Goal: Complete application form

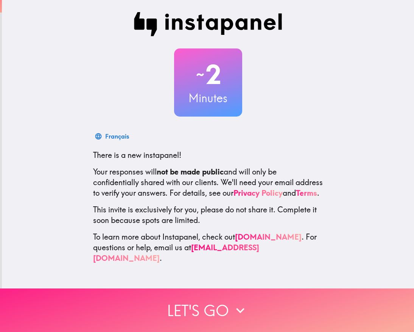
click at [236, 307] on icon "button" at bounding box center [240, 309] width 8 height 5
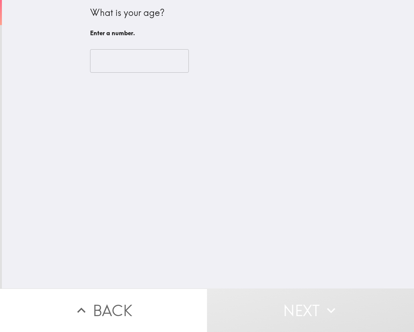
click at [156, 64] on input "number" at bounding box center [139, 60] width 99 height 23
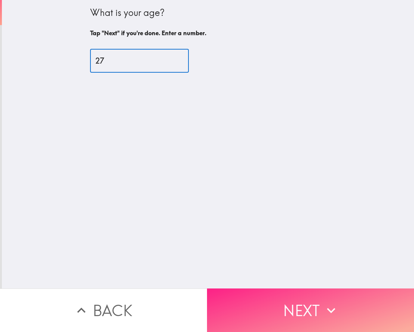
type input "27"
click at [313, 299] on button "Next" at bounding box center [310, 309] width 207 height 43
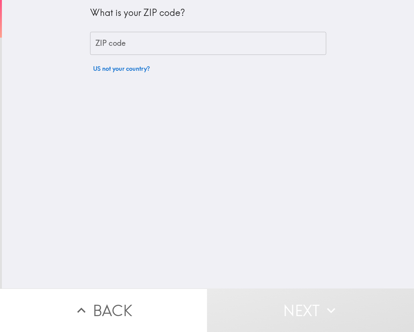
click at [132, 64] on button "US not your country?" at bounding box center [121, 68] width 63 height 15
click at [136, 30] on div "What is your ZIP code? ZIP code ZIP code [GEOGRAPHIC_DATA] ([GEOGRAPHIC_DATA]) ​" at bounding box center [208, 42] width 236 height 84
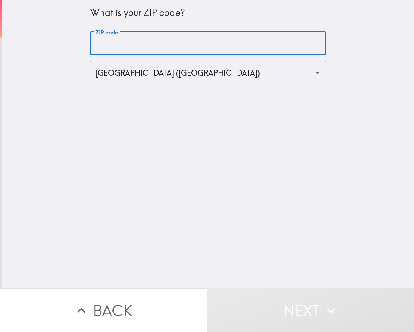
click at [136, 34] on input "ZIP code" at bounding box center [208, 43] width 236 height 23
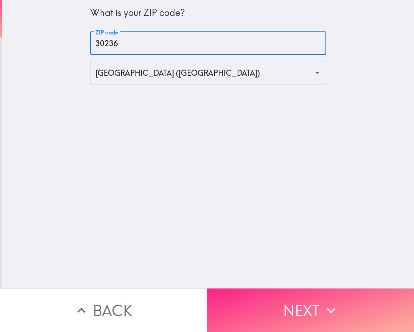
type input "30236"
click at [290, 288] on button "Next" at bounding box center [310, 309] width 207 height 43
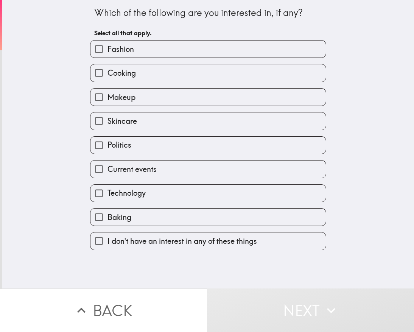
click at [212, 47] on label "Fashion" at bounding box center [207, 48] width 235 height 17
click at [107, 47] on input "Fashion" at bounding box center [98, 48] width 17 height 17
checkbox input "true"
click at [200, 72] on label "Cooking" at bounding box center [207, 72] width 235 height 17
click at [107, 72] on input "Cooking" at bounding box center [98, 72] width 17 height 17
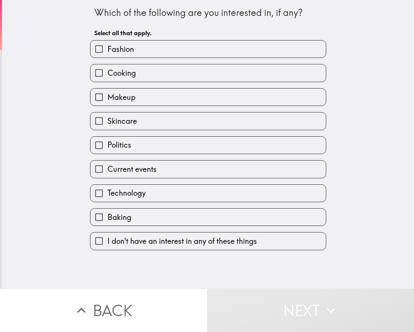
checkbox input "true"
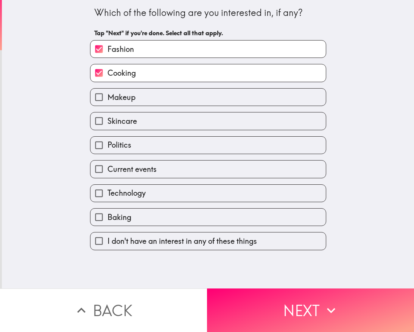
click at [212, 100] on label "Makeup" at bounding box center [207, 96] width 235 height 17
click at [107, 100] on input "Makeup" at bounding box center [98, 96] width 17 height 17
checkbox input "true"
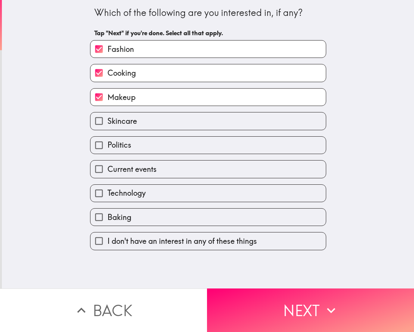
click at [219, 124] on label "Skincare" at bounding box center [207, 120] width 235 height 17
click at [107, 124] on input "Skincare" at bounding box center [98, 120] width 17 height 17
checkbox input "true"
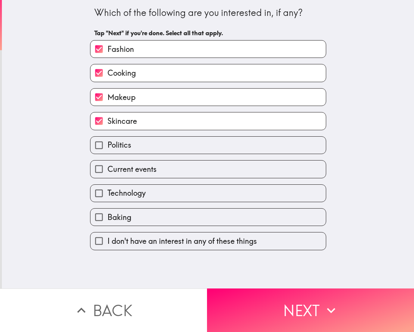
click at [217, 151] on label "Politics" at bounding box center [207, 144] width 235 height 17
click at [107, 151] on input "Politics" at bounding box center [98, 144] width 17 height 17
checkbox input "true"
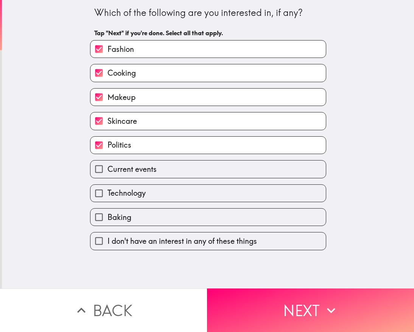
click at [212, 174] on label "Current events" at bounding box center [207, 168] width 235 height 17
click at [107, 174] on input "Current events" at bounding box center [98, 168] width 17 height 17
checkbox input "true"
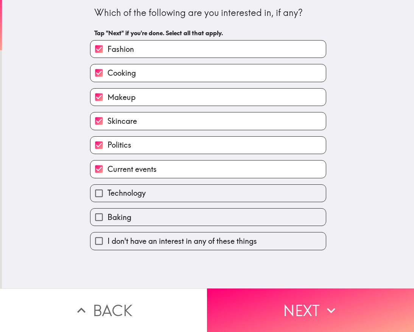
click at [246, 191] on label "Technology" at bounding box center [207, 193] width 235 height 17
click at [107, 191] on input "Technology" at bounding box center [98, 193] width 17 height 17
checkbox input "true"
click at [241, 218] on label "Baking" at bounding box center [207, 216] width 235 height 17
click at [107, 218] on input "Baking" at bounding box center [98, 216] width 17 height 17
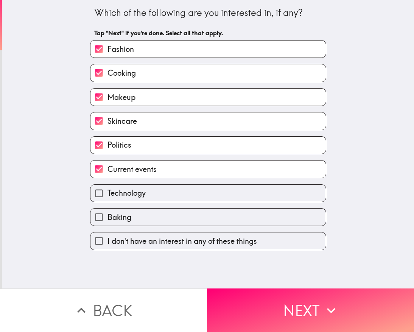
checkbox input "true"
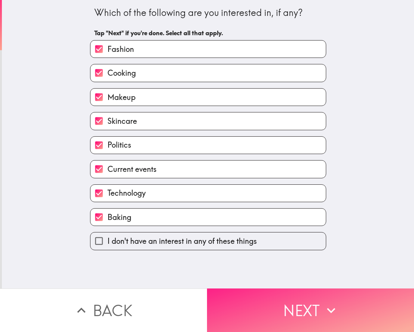
click at [307, 304] on button "Next" at bounding box center [310, 309] width 207 height 43
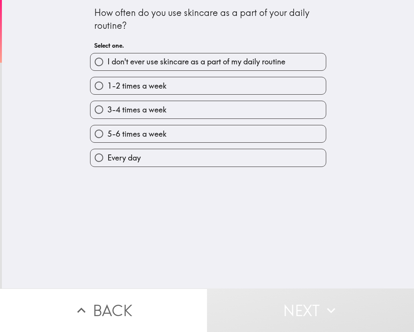
click at [264, 165] on label "Every day" at bounding box center [207, 157] width 235 height 17
click at [107, 165] on input "Every day" at bounding box center [98, 157] width 17 height 17
radio input "true"
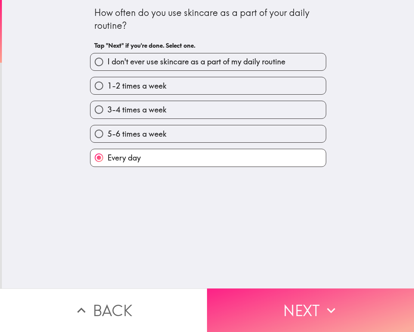
click at [274, 309] on button "Next" at bounding box center [310, 309] width 207 height 43
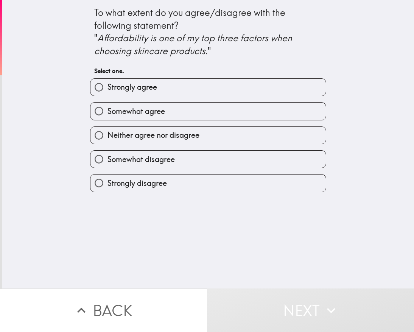
click at [241, 81] on label "Strongly agree" at bounding box center [207, 87] width 235 height 17
click at [107, 81] on input "Strongly agree" at bounding box center [98, 87] width 17 height 17
radio input "true"
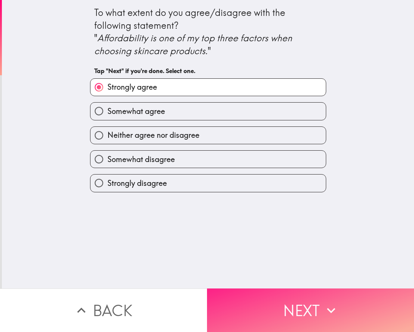
click at [289, 301] on button "Next" at bounding box center [310, 309] width 207 height 43
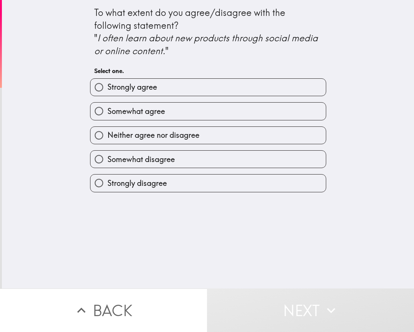
click at [216, 86] on label "Strongly agree" at bounding box center [207, 87] width 235 height 17
click at [107, 86] on input "Strongly agree" at bounding box center [98, 87] width 17 height 17
radio input "true"
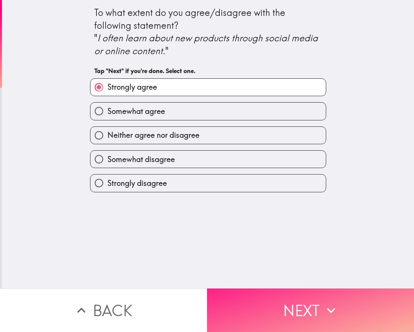
click at [303, 314] on button "Next" at bounding box center [310, 309] width 207 height 43
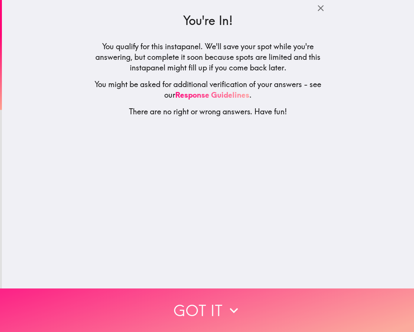
click at [241, 317] on button "Got it" at bounding box center [207, 309] width 414 height 43
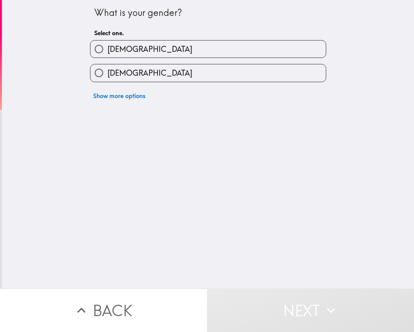
click at [251, 68] on label "[DEMOGRAPHIC_DATA]" at bounding box center [207, 72] width 235 height 17
click at [107, 68] on input "[DEMOGRAPHIC_DATA]" at bounding box center [98, 72] width 17 height 17
radio input "true"
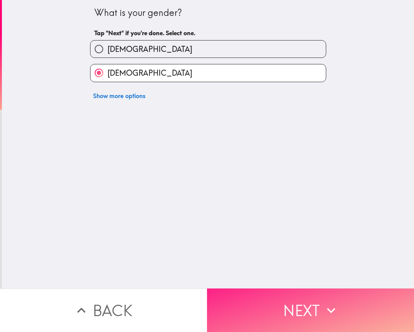
click at [289, 305] on button "Next" at bounding box center [310, 309] width 207 height 43
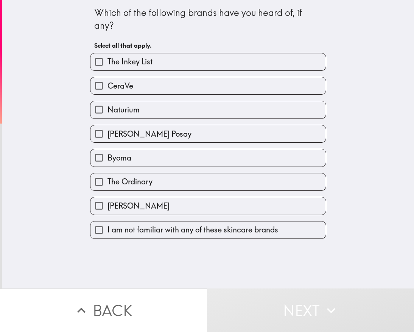
click at [214, 84] on label "CeraVe" at bounding box center [207, 85] width 235 height 17
click at [107, 84] on input "CeraVe" at bounding box center [98, 85] width 17 height 17
checkbox input "true"
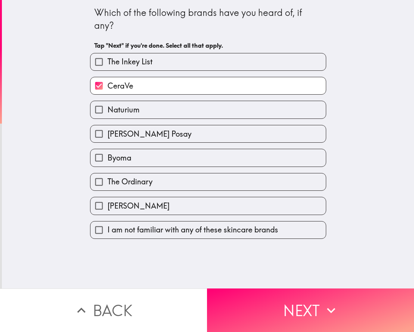
click at [240, 57] on label "The Inkey List" at bounding box center [207, 61] width 235 height 17
click at [107, 57] on input "The Inkey List" at bounding box center [98, 61] width 17 height 17
checkbox input "true"
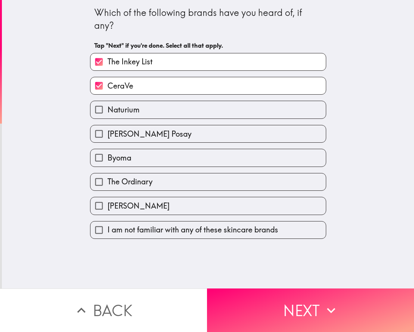
click at [231, 111] on label "Naturium" at bounding box center [207, 109] width 235 height 17
click at [107, 111] on input "Naturium" at bounding box center [98, 109] width 17 height 17
checkbox input "true"
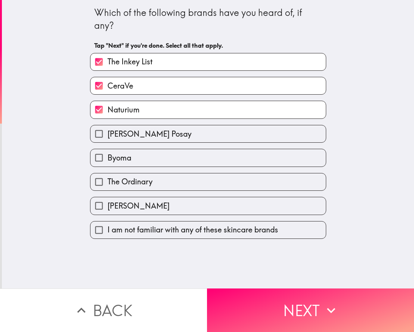
click at [227, 138] on label "[PERSON_NAME] Posay" at bounding box center [207, 133] width 235 height 17
click at [107, 138] on input "[PERSON_NAME] Posay" at bounding box center [98, 133] width 17 height 17
checkbox input "true"
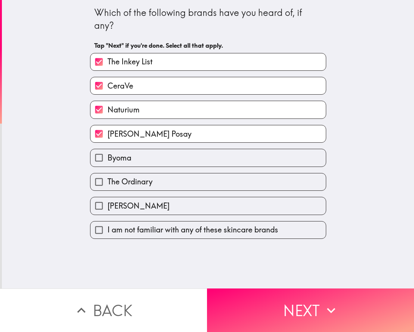
click at [208, 186] on label "The Ordinary" at bounding box center [207, 181] width 235 height 17
click at [107, 186] on input "The Ordinary" at bounding box center [98, 181] width 17 height 17
checkbox input "true"
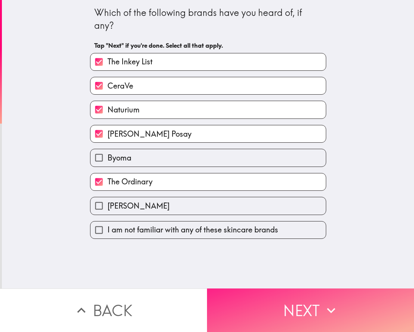
click at [279, 311] on button "Next" at bounding box center [310, 309] width 207 height 43
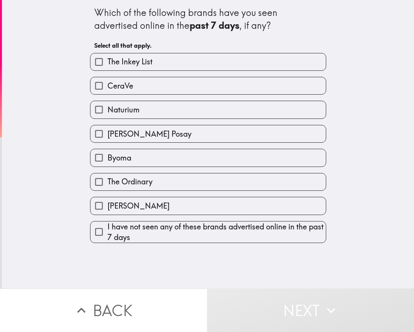
click at [213, 141] on label "[PERSON_NAME] Posay" at bounding box center [207, 133] width 235 height 17
click at [107, 141] on input "[PERSON_NAME] Posay" at bounding box center [98, 133] width 17 height 17
checkbox input "true"
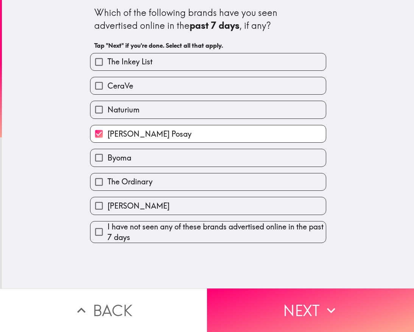
click at [223, 116] on label "Naturium" at bounding box center [207, 109] width 235 height 17
click at [107, 116] on input "Naturium" at bounding box center [98, 109] width 17 height 17
checkbox input "true"
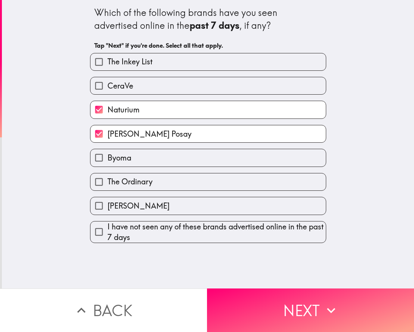
click at [231, 86] on label "CeraVe" at bounding box center [207, 85] width 235 height 17
click at [107, 86] on input "CeraVe" at bounding box center [98, 85] width 17 height 17
checkbox input "true"
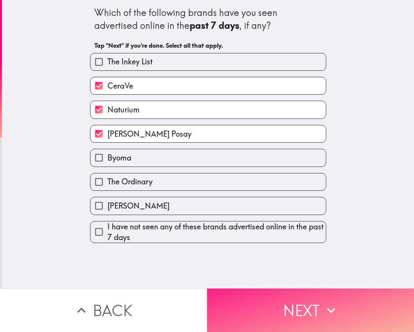
click at [282, 300] on button "Next" at bounding box center [310, 309] width 207 height 43
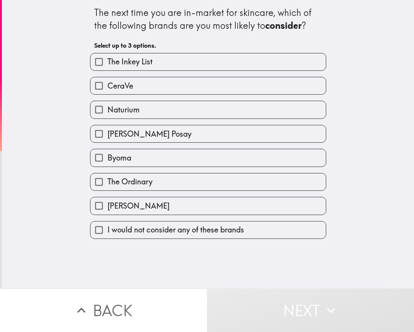
click at [225, 137] on label "[PERSON_NAME] Posay" at bounding box center [207, 133] width 235 height 17
click at [107, 137] on input "[PERSON_NAME] Posay" at bounding box center [98, 133] width 17 height 17
checkbox input "true"
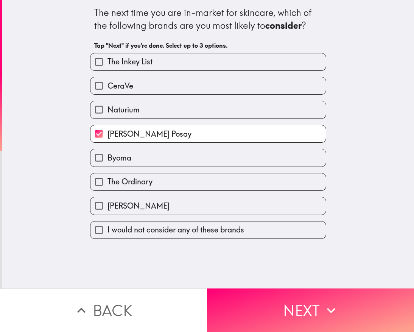
click at [237, 116] on label "Naturium" at bounding box center [207, 109] width 235 height 17
click at [107, 116] on input "Naturium" at bounding box center [98, 109] width 17 height 17
checkbox input "true"
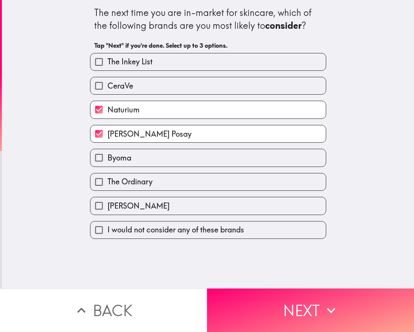
click at [221, 190] on label "The Ordinary" at bounding box center [207, 181] width 235 height 17
click at [107, 190] on input "The Ordinary" at bounding box center [98, 181] width 17 height 17
checkbox input "true"
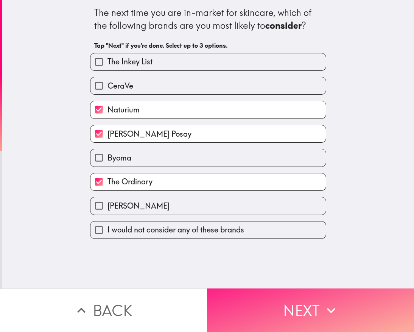
click at [246, 289] on button "Next" at bounding box center [310, 309] width 207 height 43
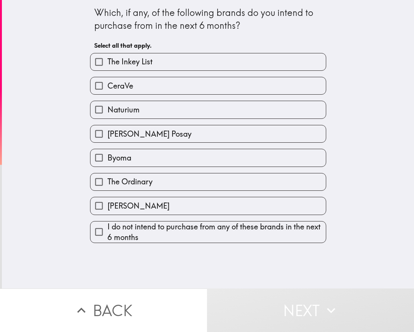
click at [195, 112] on label "Naturium" at bounding box center [207, 109] width 235 height 17
click at [107, 112] on input "Naturium" at bounding box center [98, 109] width 17 height 17
checkbox input "true"
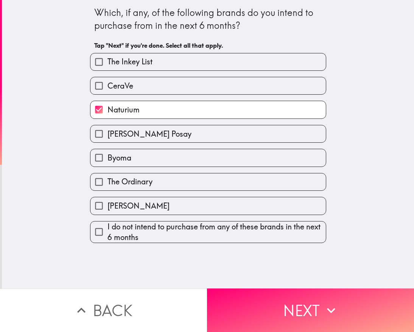
click at [191, 126] on label "[PERSON_NAME] Posay" at bounding box center [207, 133] width 235 height 17
click at [107, 126] on input "[PERSON_NAME] Posay" at bounding box center [98, 133] width 17 height 17
checkbox input "true"
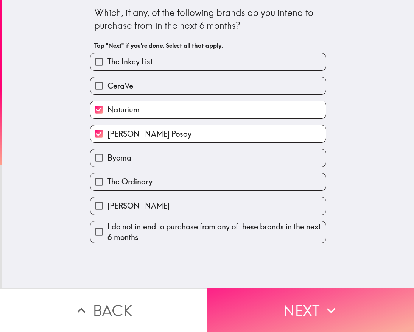
click at [262, 308] on button "Next" at bounding box center [310, 309] width 207 height 43
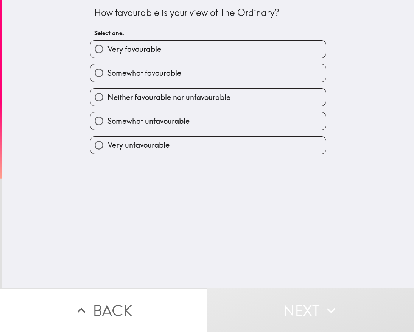
click at [231, 47] on label "Very favourable" at bounding box center [207, 48] width 235 height 17
click at [107, 47] on input "Very favourable" at bounding box center [98, 48] width 17 height 17
radio input "true"
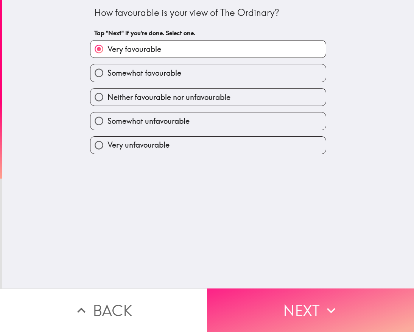
click at [301, 310] on button "Next" at bounding box center [310, 309] width 207 height 43
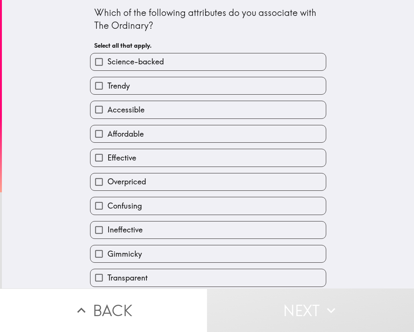
click at [166, 135] on label "Affordable" at bounding box center [207, 133] width 235 height 17
click at [107, 135] on input "Affordable" at bounding box center [98, 133] width 17 height 17
checkbox input "true"
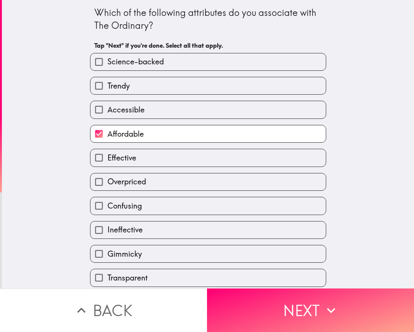
click at [163, 160] on label "Effective" at bounding box center [207, 157] width 235 height 17
click at [107, 160] on input "Effective" at bounding box center [98, 157] width 17 height 17
checkbox input "true"
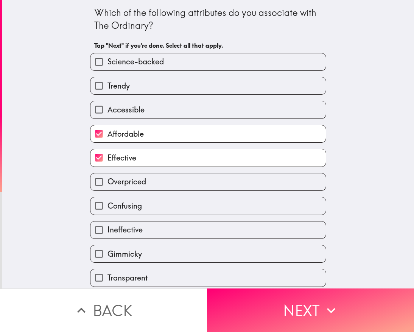
click at [174, 110] on label "Accessible" at bounding box center [207, 109] width 235 height 17
click at [107, 110] on input "Accessible" at bounding box center [98, 109] width 17 height 17
checkbox input "true"
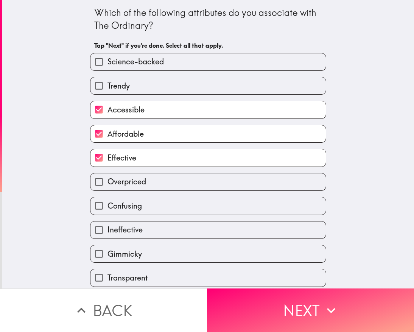
scroll to position [31, 0]
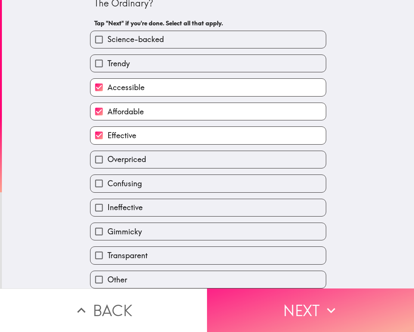
click at [253, 302] on button "Next" at bounding box center [310, 309] width 207 height 43
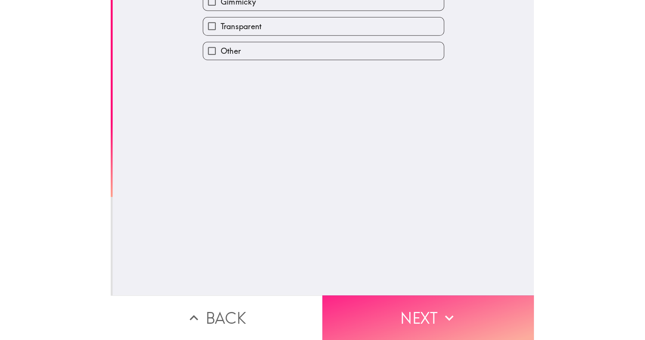
scroll to position [0, 0]
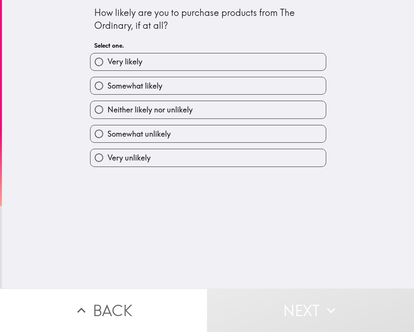
click at [203, 67] on label "Very likely" at bounding box center [207, 61] width 235 height 17
click at [107, 67] on input "Very likely" at bounding box center [98, 61] width 17 height 17
radio input "true"
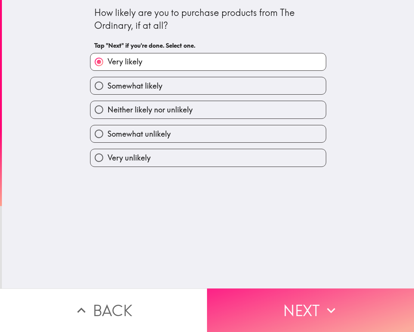
click at [266, 304] on button "Next" at bounding box center [310, 309] width 207 height 43
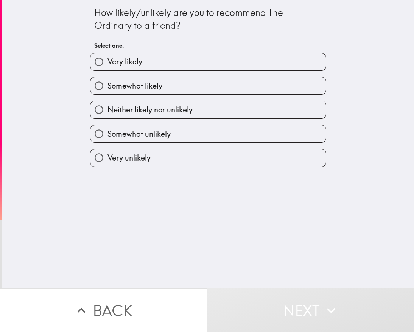
click at [260, 62] on label "Very likely" at bounding box center [207, 61] width 235 height 17
click at [107, 62] on input "Very likely" at bounding box center [98, 61] width 17 height 17
radio input "true"
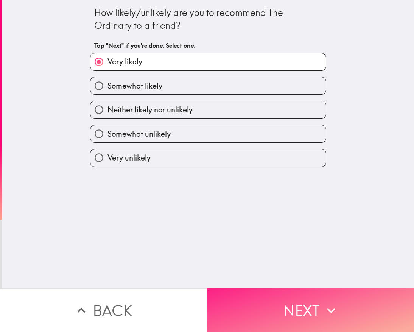
click at [264, 312] on button "Next" at bounding box center [310, 309] width 207 height 43
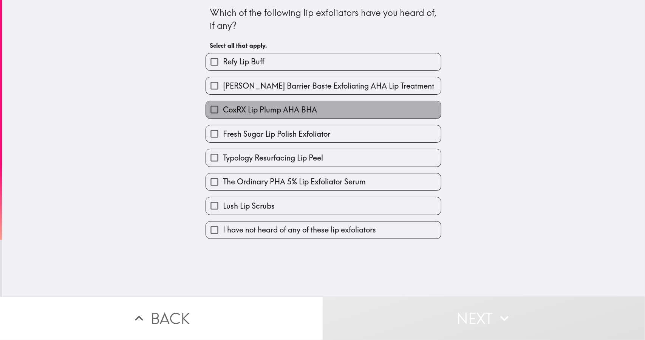
click at [413, 114] on label "CoxRX Lip Plump AHA BHA" at bounding box center [323, 109] width 235 height 17
click at [223, 114] on input "CoxRX Lip Plump AHA BHA" at bounding box center [214, 109] width 17 height 17
checkbox input "true"
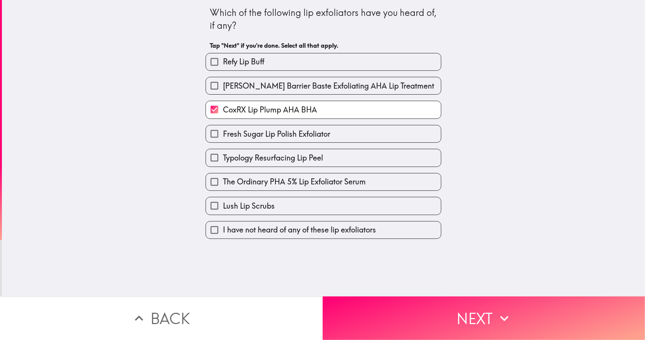
click at [392, 202] on label "Lush Lip Scrubs" at bounding box center [323, 205] width 235 height 17
click at [223, 202] on input "Lush Lip Scrubs" at bounding box center [214, 205] width 17 height 17
checkbox input "true"
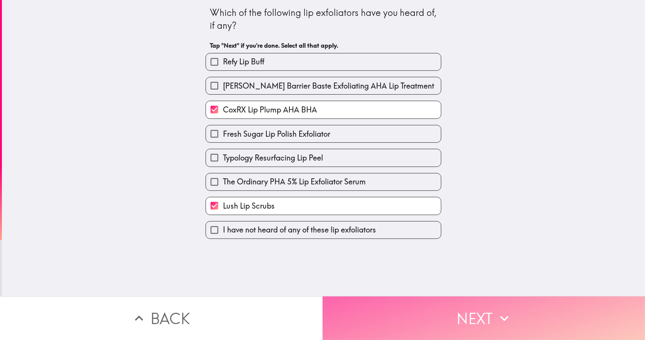
click at [413, 308] on button "Next" at bounding box center [484, 317] width 323 height 43
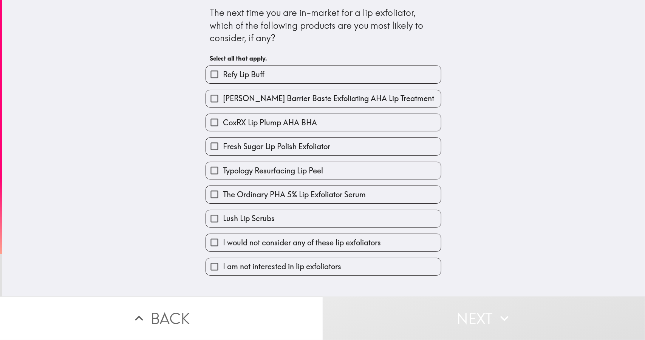
click at [368, 142] on label "Fresh Sugar Lip Polish Exfoliator" at bounding box center [323, 146] width 235 height 17
click at [223, 142] on input "Fresh Sugar Lip Polish Exfoliator" at bounding box center [214, 146] width 17 height 17
checkbox input "true"
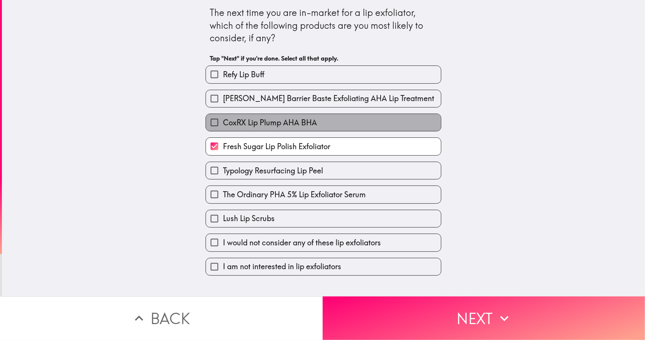
click at [365, 130] on label "CoxRX Lip Plump AHA BHA" at bounding box center [323, 122] width 235 height 17
click at [223, 130] on input "CoxRX Lip Plump AHA BHA" at bounding box center [214, 122] width 17 height 17
checkbox input "true"
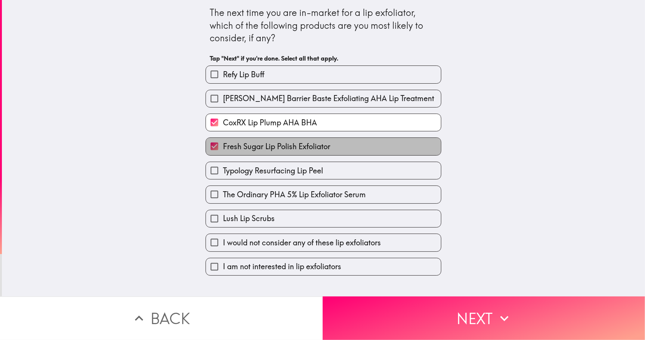
click at [355, 146] on label "Fresh Sugar Lip Polish Exfoliator" at bounding box center [323, 146] width 235 height 17
click at [223, 146] on input "Fresh Sugar Lip Polish Exfoliator" at bounding box center [214, 146] width 17 height 17
checkbox input "false"
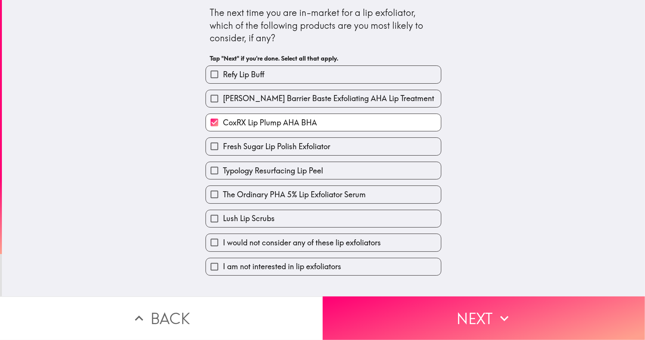
click at [372, 222] on label "Lush Lip Scrubs" at bounding box center [323, 218] width 235 height 17
click at [223, 222] on input "Lush Lip Scrubs" at bounding box center [214, 218] width 17 height 17
checkbox input "true"
click at [337, 130] on label "CoxRX Lip Plump AHA BHA" at bounding box center [323, 122] width 235 height 17
click at [223, 130] on input "CoxRX Lip Plump AHA BHA" at bounding box center [214, 122] width 17 height 17
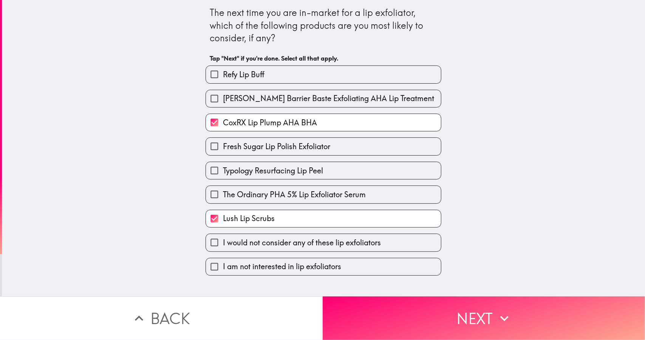
checkbox input "false"
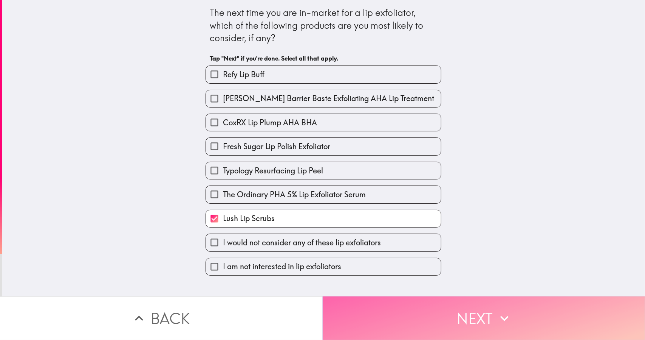
click at [413, 321] on button "Next" at bounding box center [484, 317] width 323 height 43
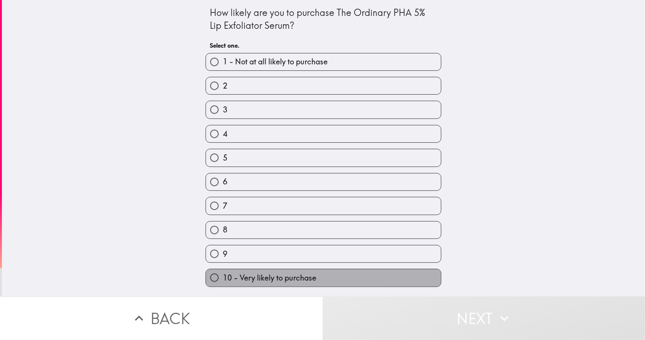
click at [407, 277] on label "10 - Very likely to purchase" at bounding box center [323, 277] width 235 height 17
click at [223, 277] on input "10 - Very likely to purchase" at bounding box center [214, 277] width 17 height 17
radio input "true"
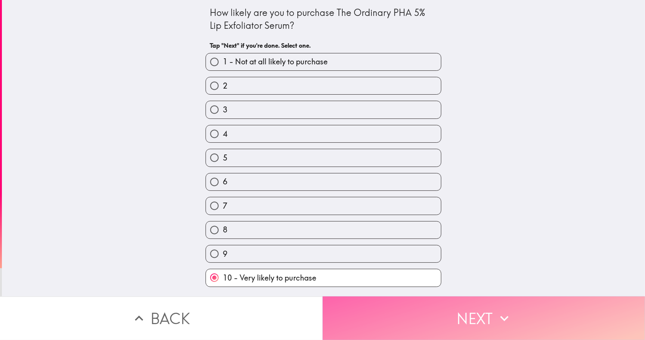
click at [413, 310] on button "Next" at bounding box center [484, 317] width 323 height 43
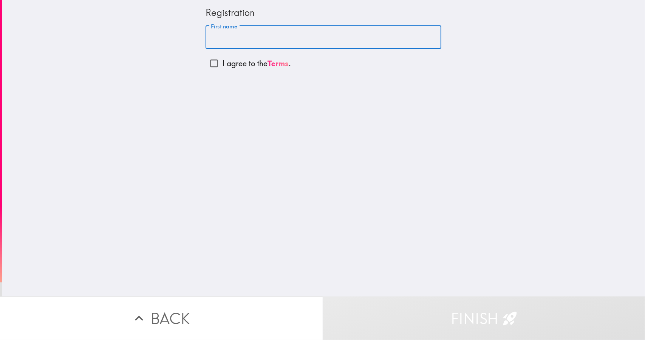
click at [247, 32] on input "First name" at bounding box center [324, 37] width 236 height 23
type input "[PERSON_NAME]"
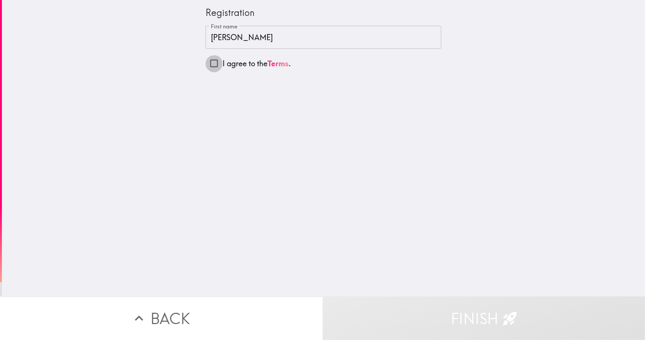
click at [210, 58] on input "I agree to the Terms ." at bounding box center [214, 63] width 17 height 17
checkbox input "true"
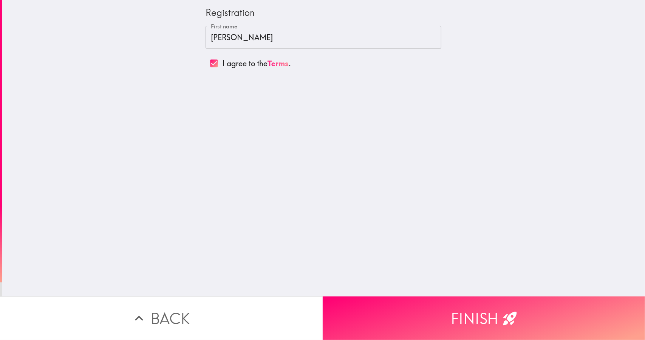
click at [403, 287] on div "Registration First name [PERSON_NAME] First name I agree to the Terms ." at bounding box center [323, 148] width 643 height 296
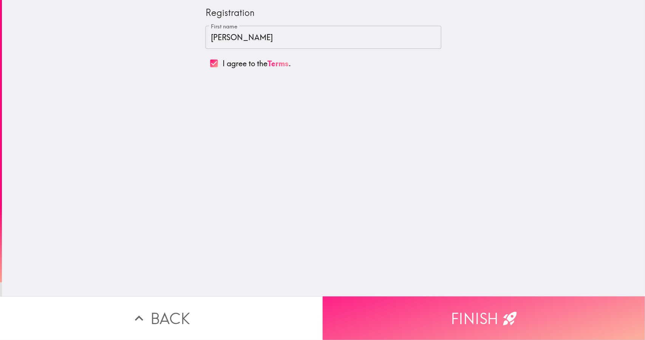
click at [410, 302] on button "Finish" at bounding box center [484, 317] width 323 height 43
